Goal: Information Seeking & Learning: Learn about a topic

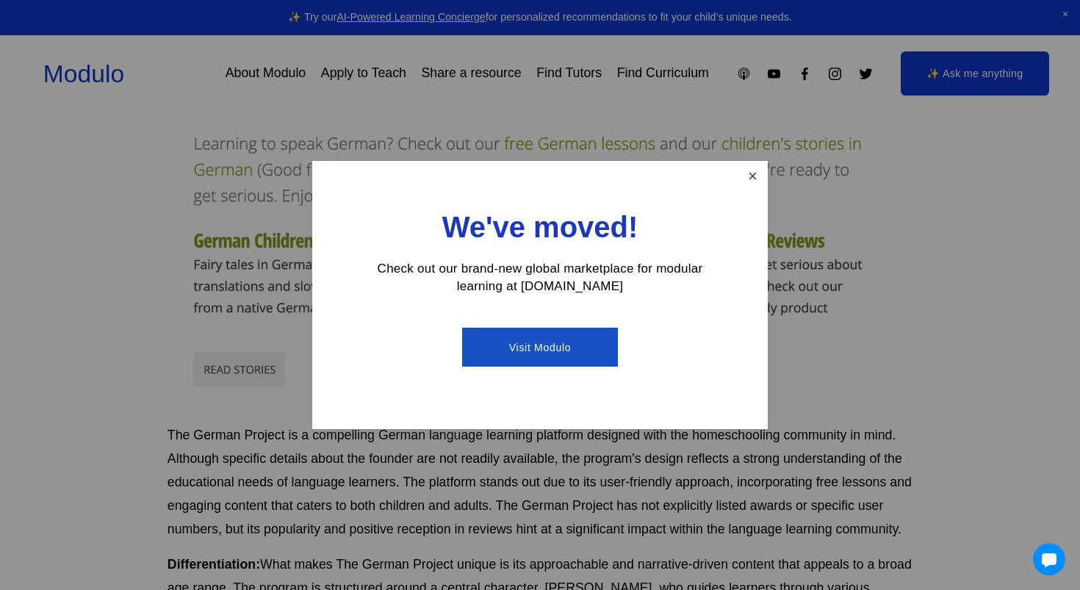
click at [759, 181] on link "Close" at bounding box center [753, 176] width 26 height 26
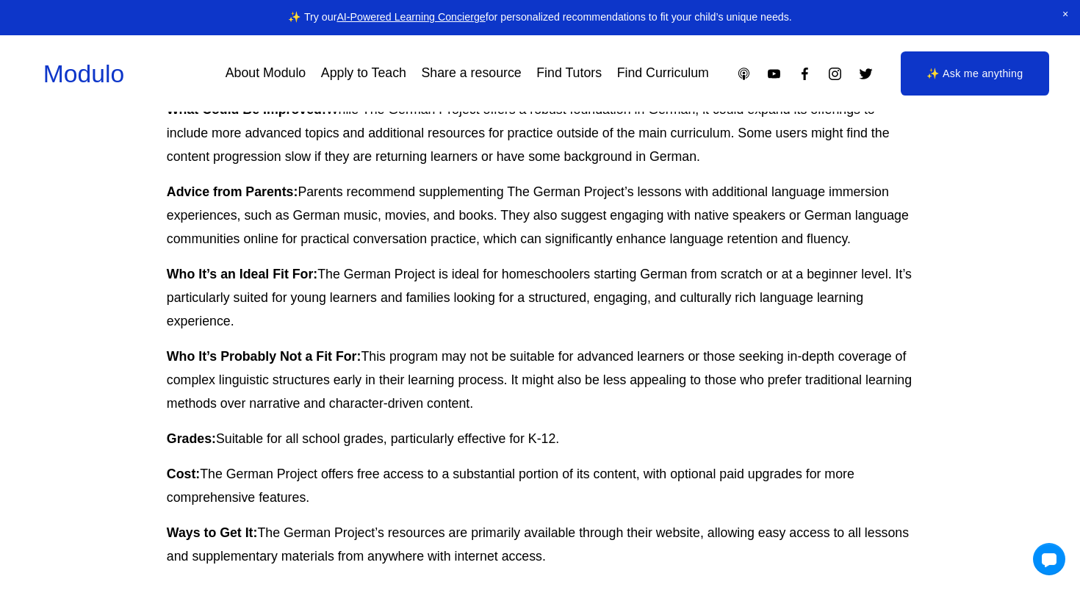
scroll to position [1498, 1]
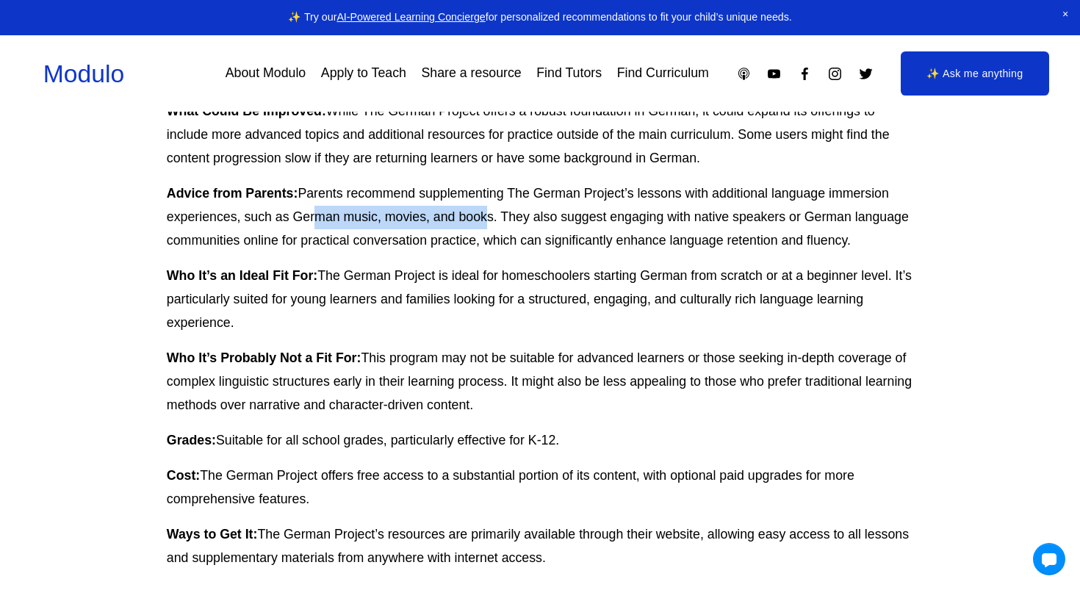
drag, startPoint x: 309, startPoint y: 187, endPoint x: 482, endPoint y: 186, distance: 172.6
click at [482, 186] on p "Advice from Parents: Parents recommend supplementing The German Project’s lesso…" at bounding box center [539, 217] width 745 height 71
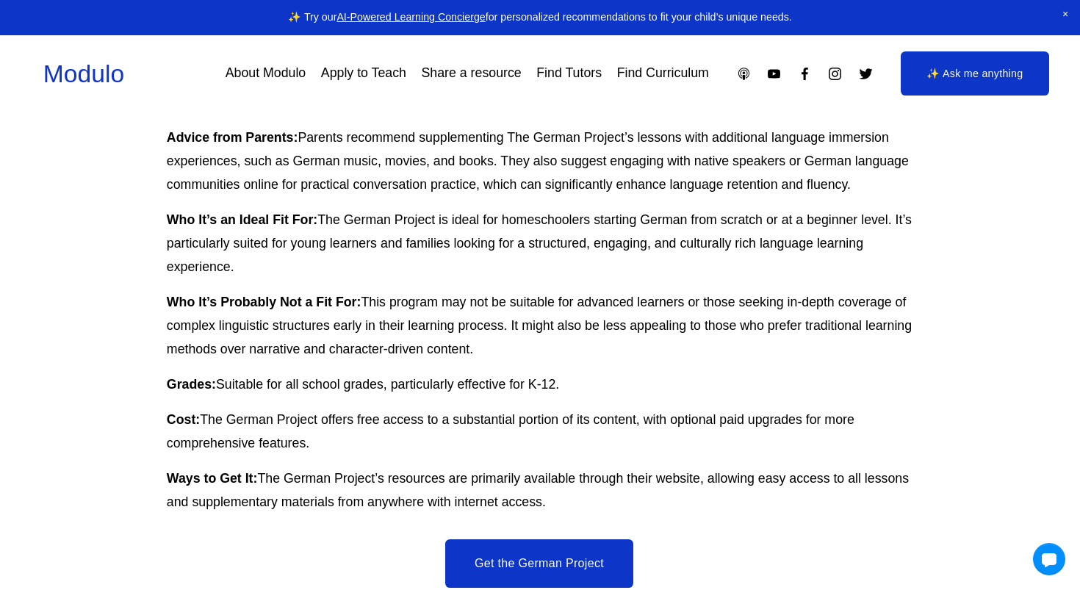
scroll to position [1550, 1]
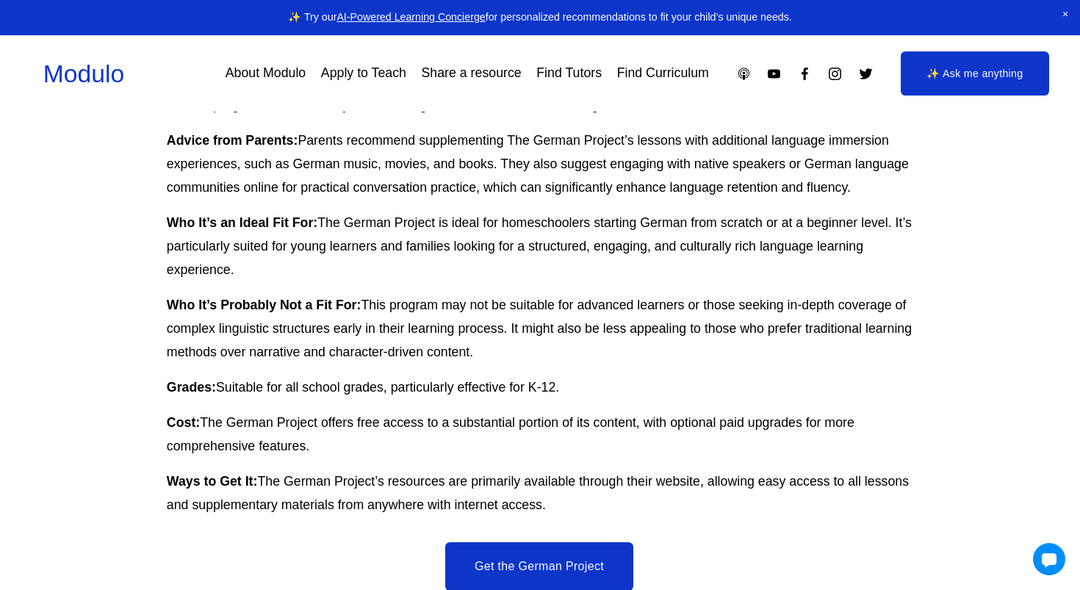
drag, startPoint x: 334, startPoint y: 213, endPoint x: 480, endPoint y: 239, distance: 148.4
click at [480, 239] on p "Who It’s an Ideal Fit For: The German Project is ideal for homeschoolers starti…" at bounding box center [539, 247] width 745 height 71
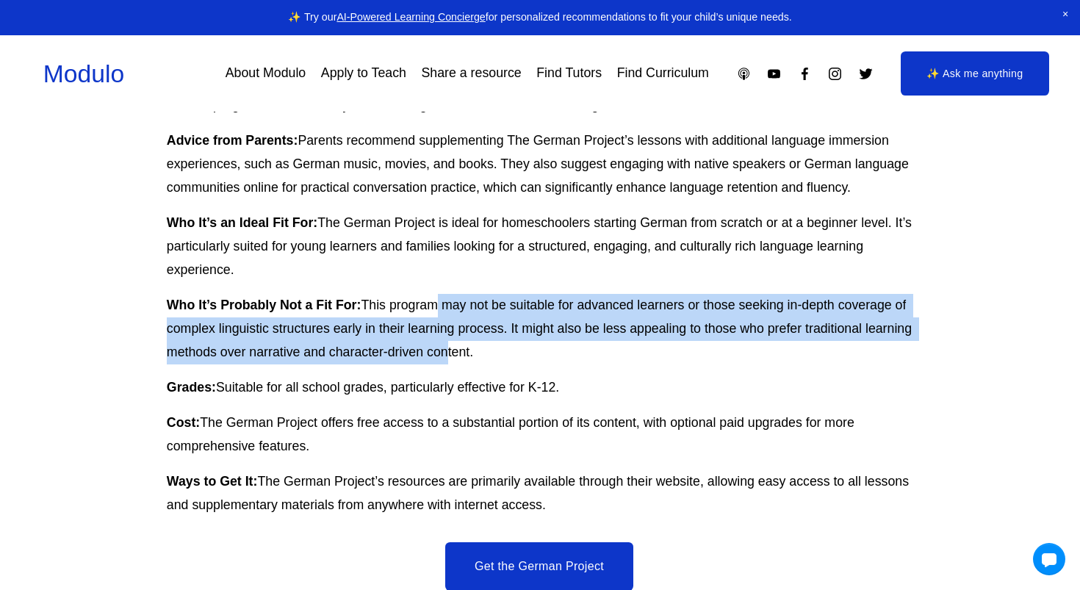
drag, startPoint x: 427, startPoint y: 281, endPoint x: 488, endPoint y: 322, distance: 73.1
click at [488, 322] on p "Who It’s Probably Not a Fit For: This program may not be suitable for advanced …" at bounding box center [539, 329] width 745 height 71
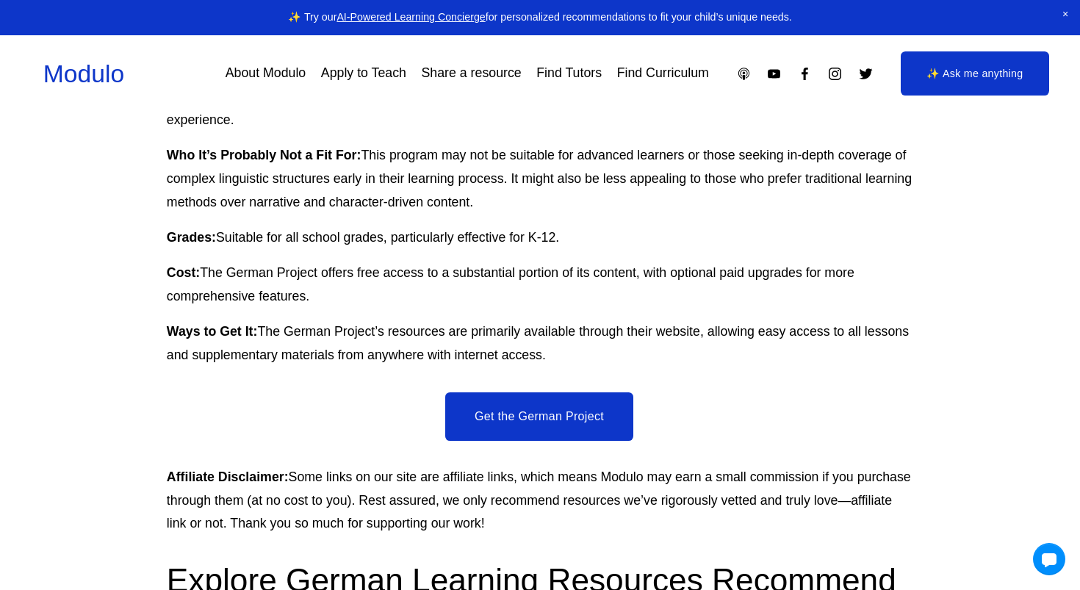
scroll to position [1705, 1]
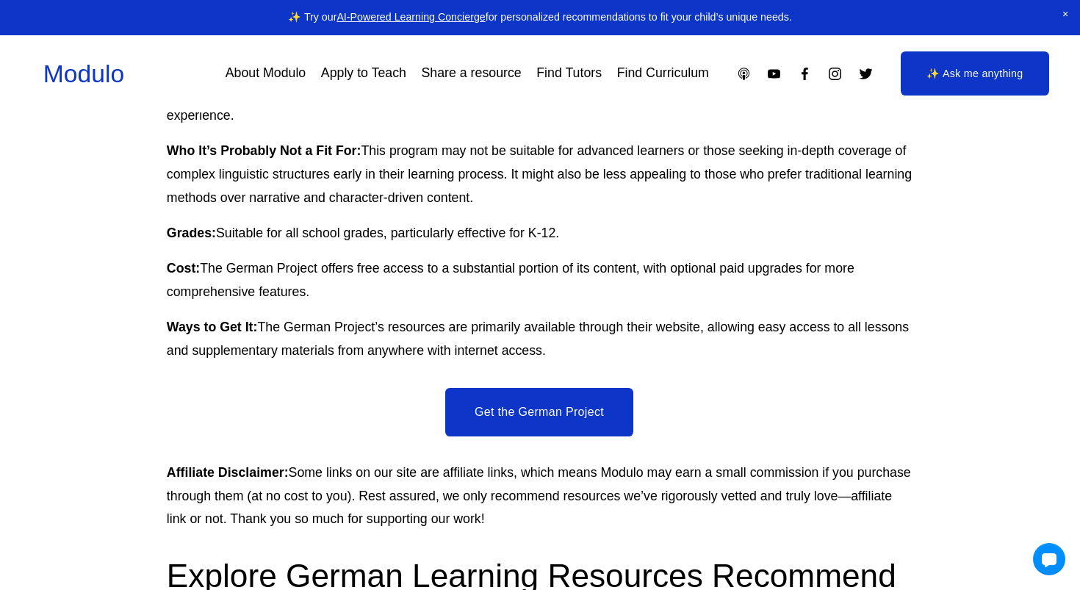
click at [540, 388] on link "Get the German Project" at bounding box center [539, 412] width 188 height 48
